Goal: Find specific page/section: Find specific page/section

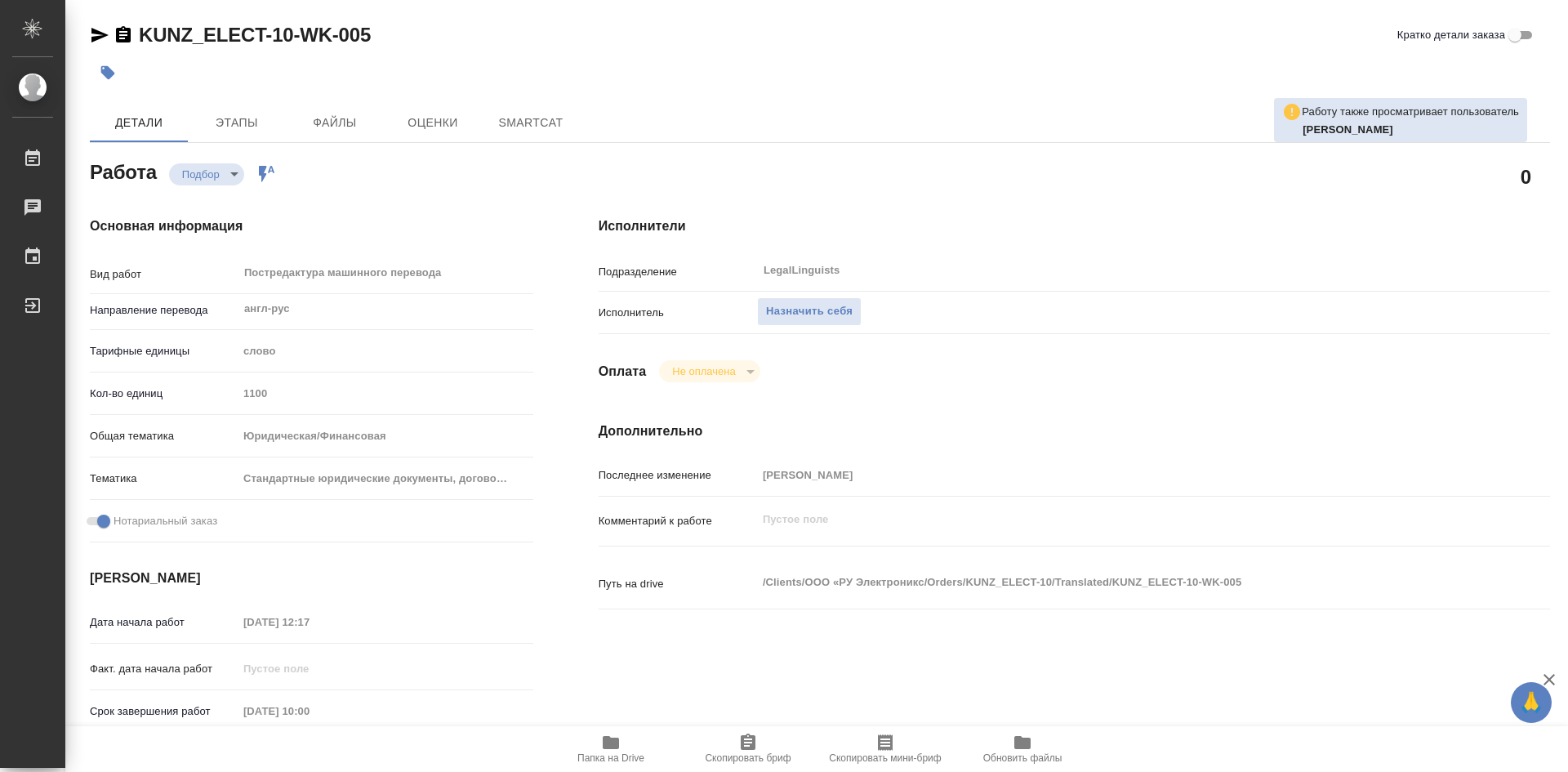
type textarea "x"
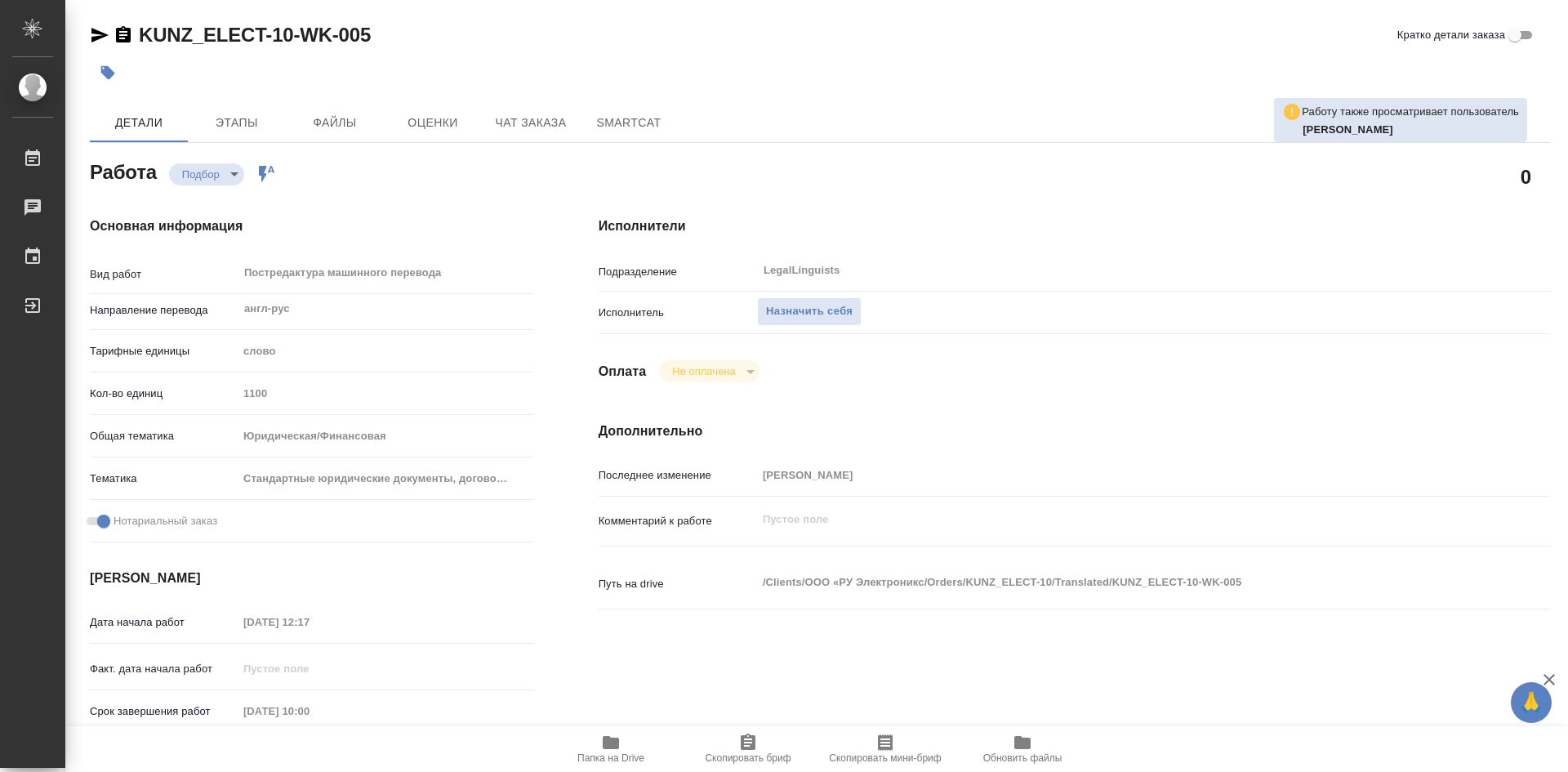
type textarea "x"
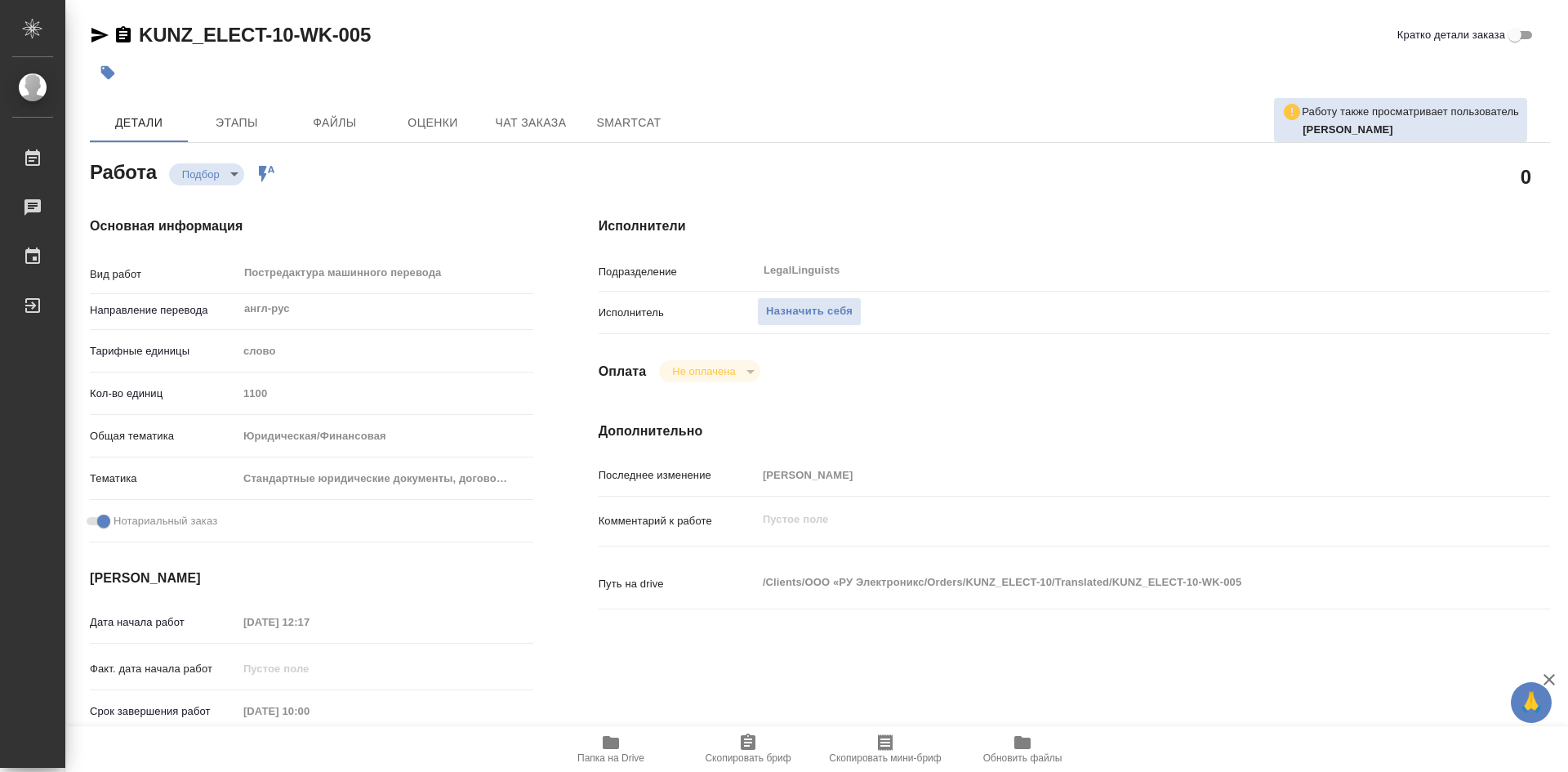
type textarea "x"
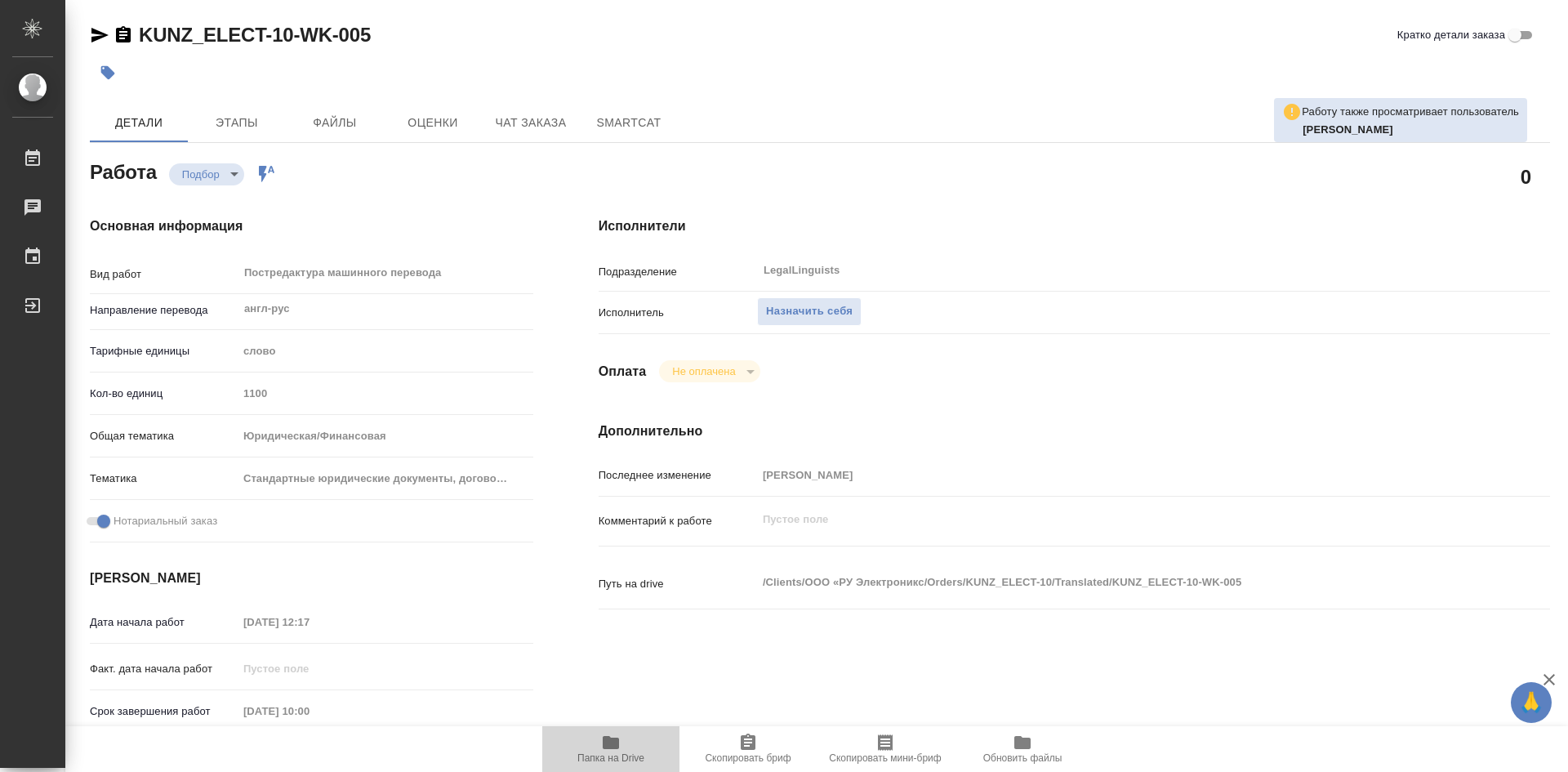
click at [622, 740] on span "Папка на Drive" at bounding box center [611, 748] width 118 height 31
